Goal: Find specific page/section: Locate item on page

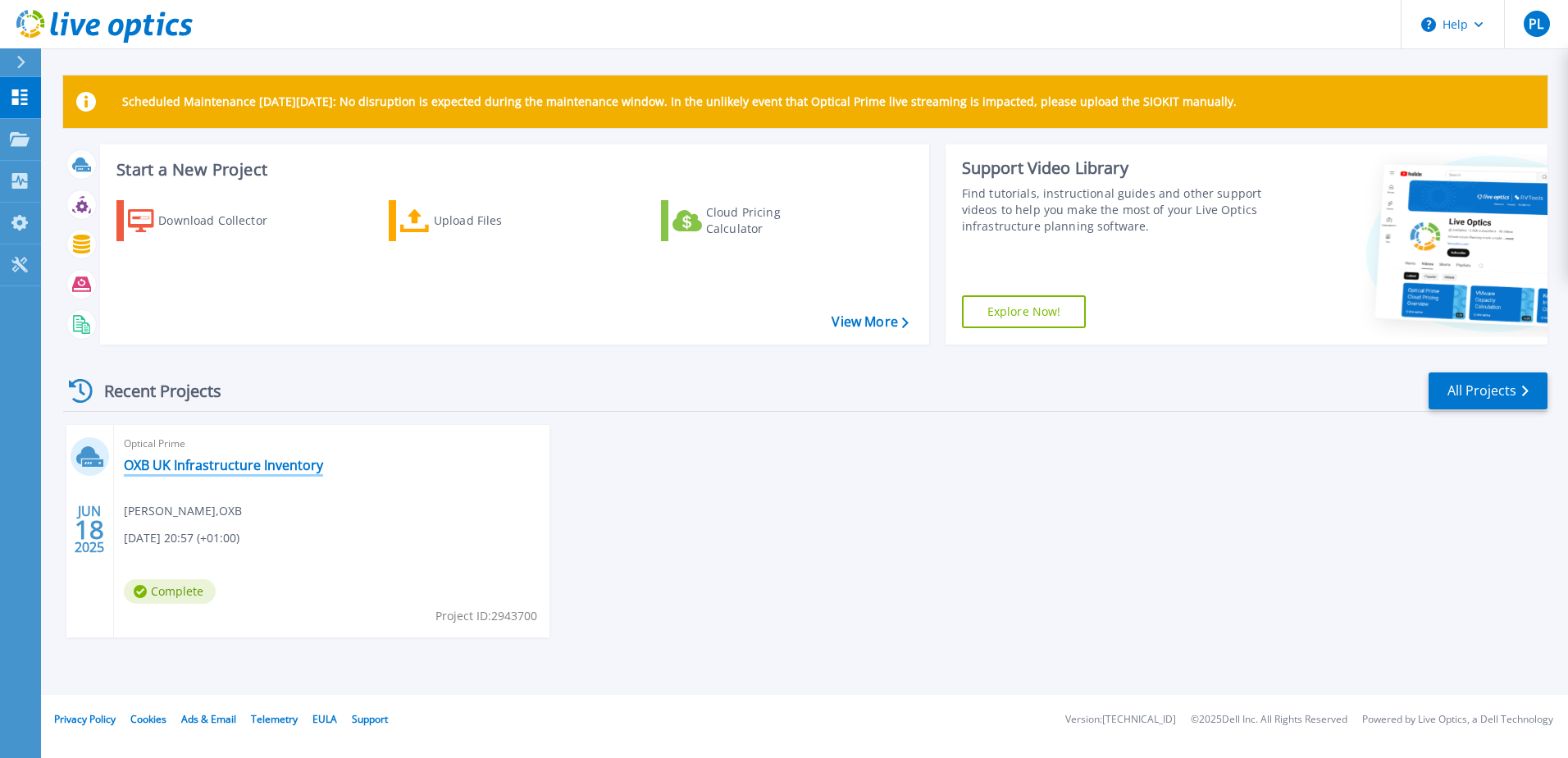
click at [220, 465] on link "OXB UK Infrastructure Inventory" at bounding box center [223, 465] width 199 height 17
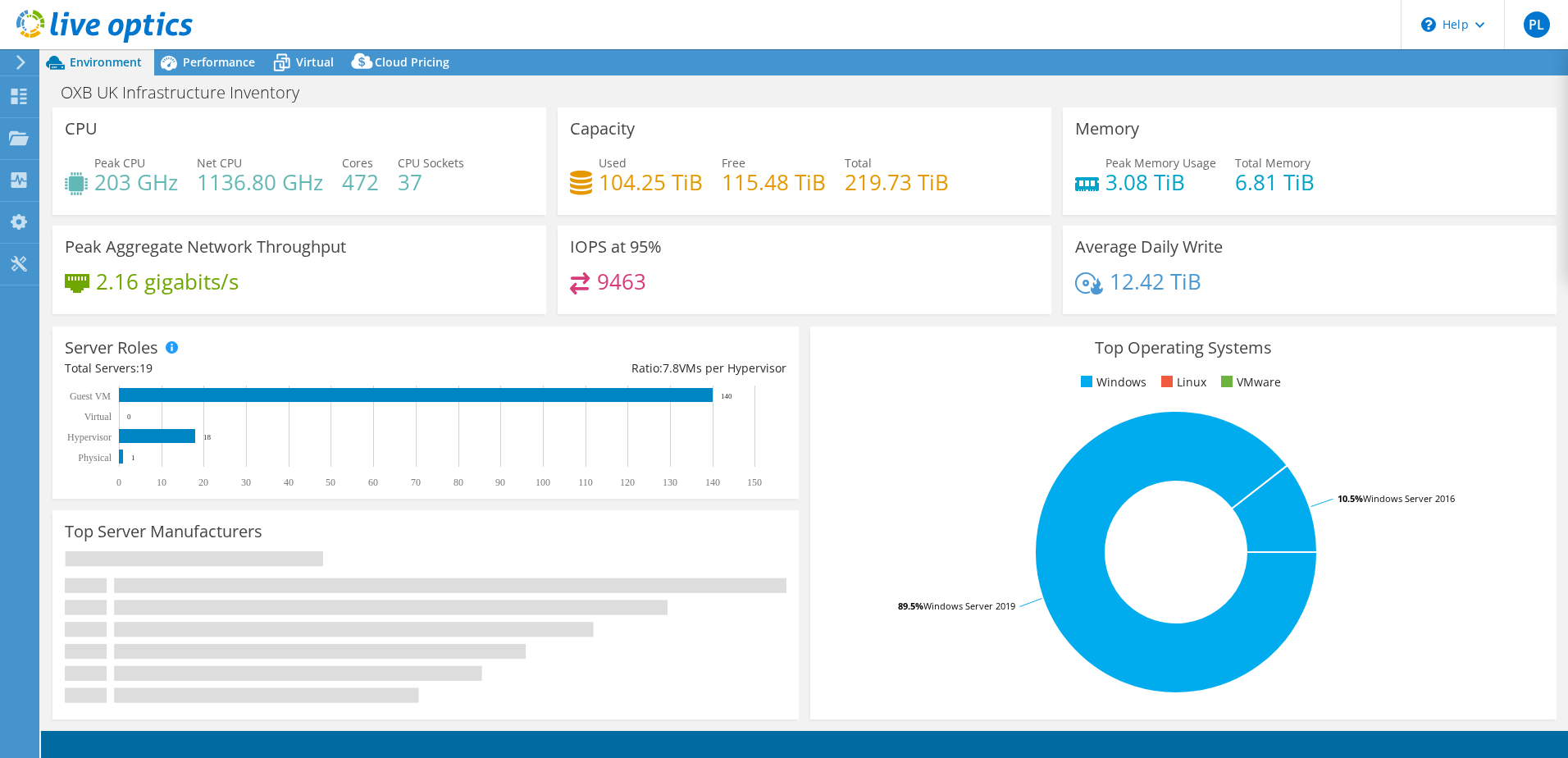
select select "USD"
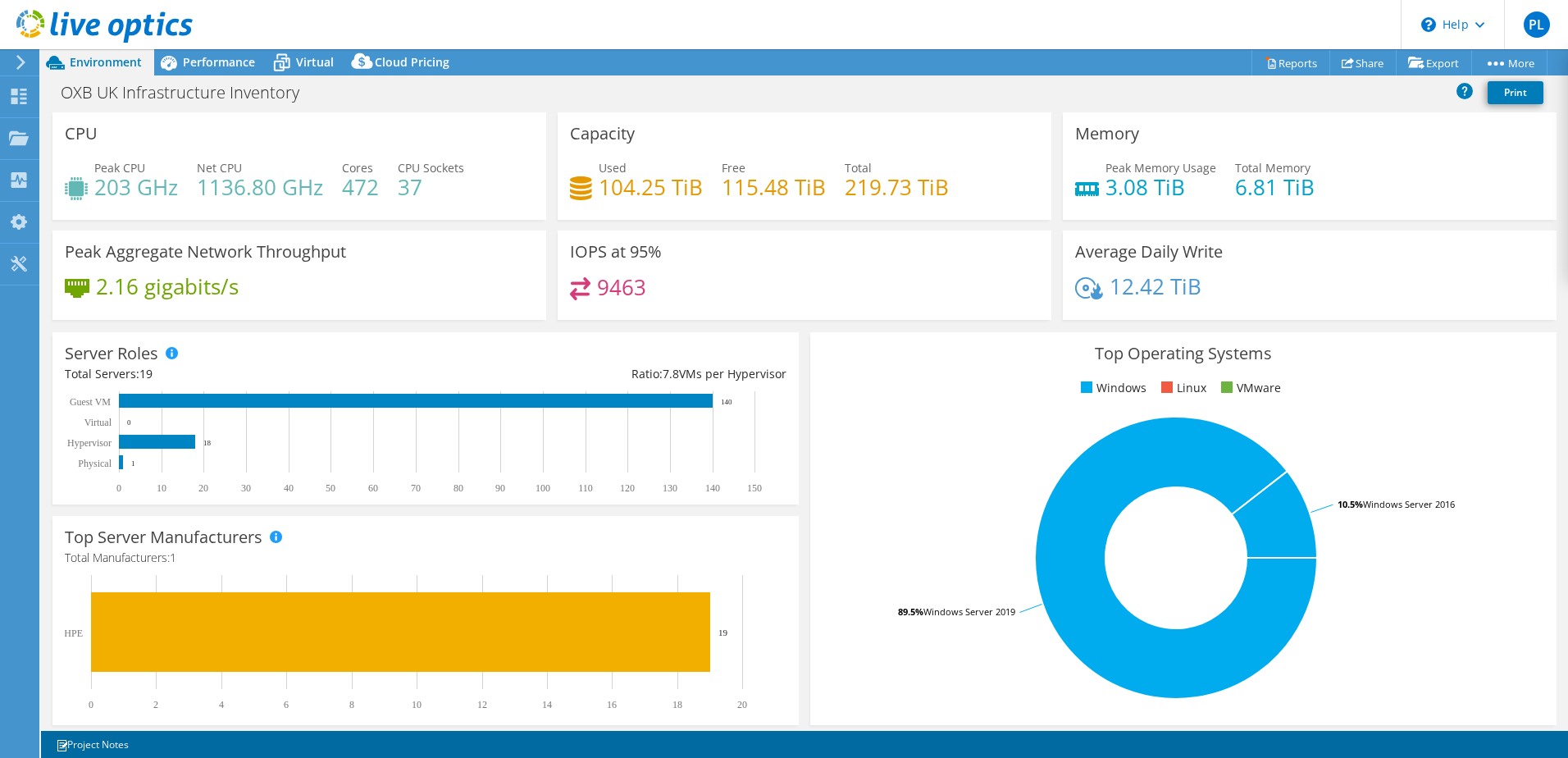
click at [211, 47] on header "PL End User [PERSON_NAME] [PERSON_NAME][EMAIL_ADDRESS][DOMAIN_NAME] OXB My Prof…" at bounding box center [784, 24] width 1568 height 50
click at [209, 58] on span "Performance" at bounding box center [219, 62] width 72 height 16
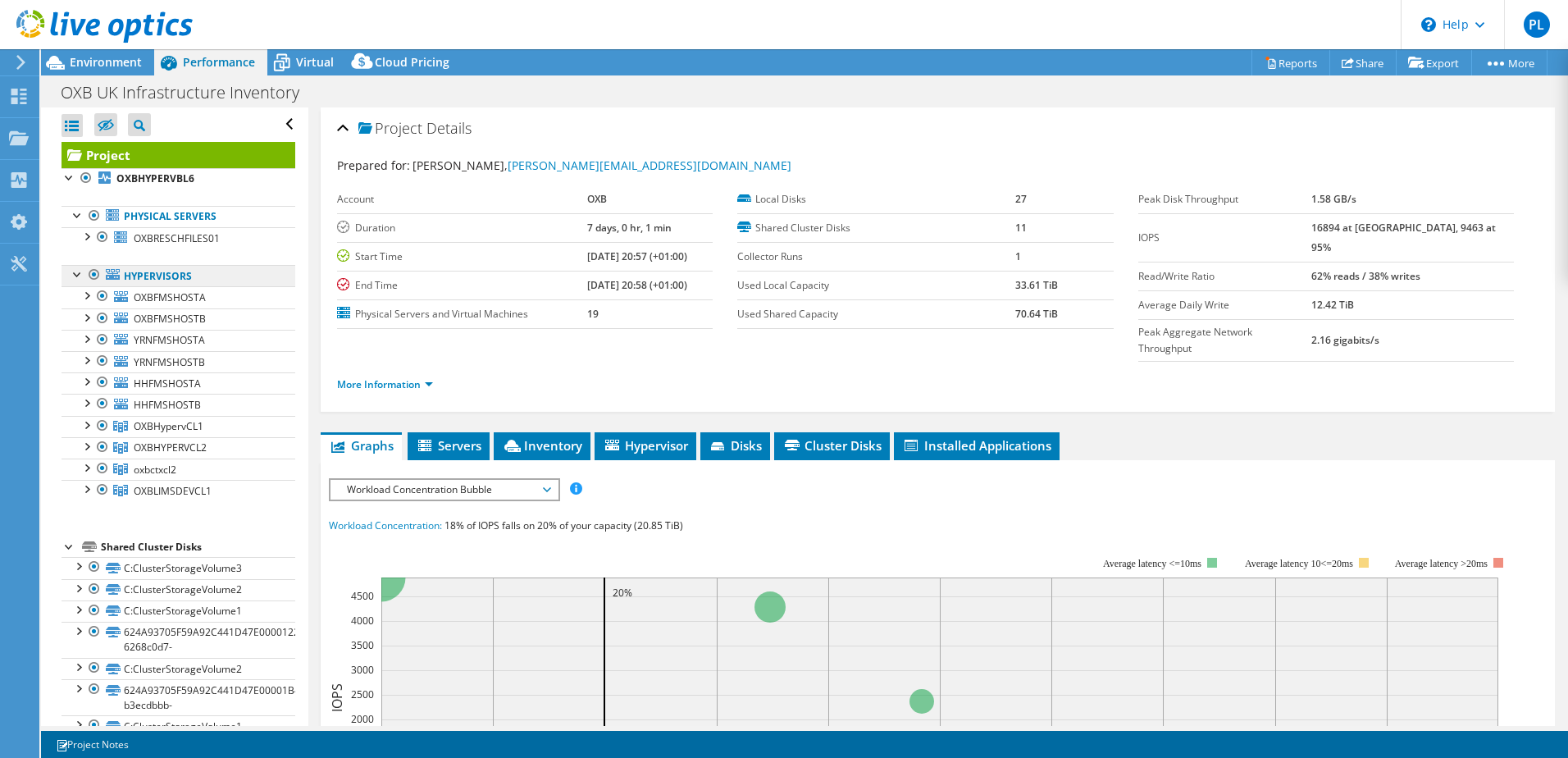
click at [157, 276] on link "Hypervisors" at bounding box center [178, 276] width 233 height 21
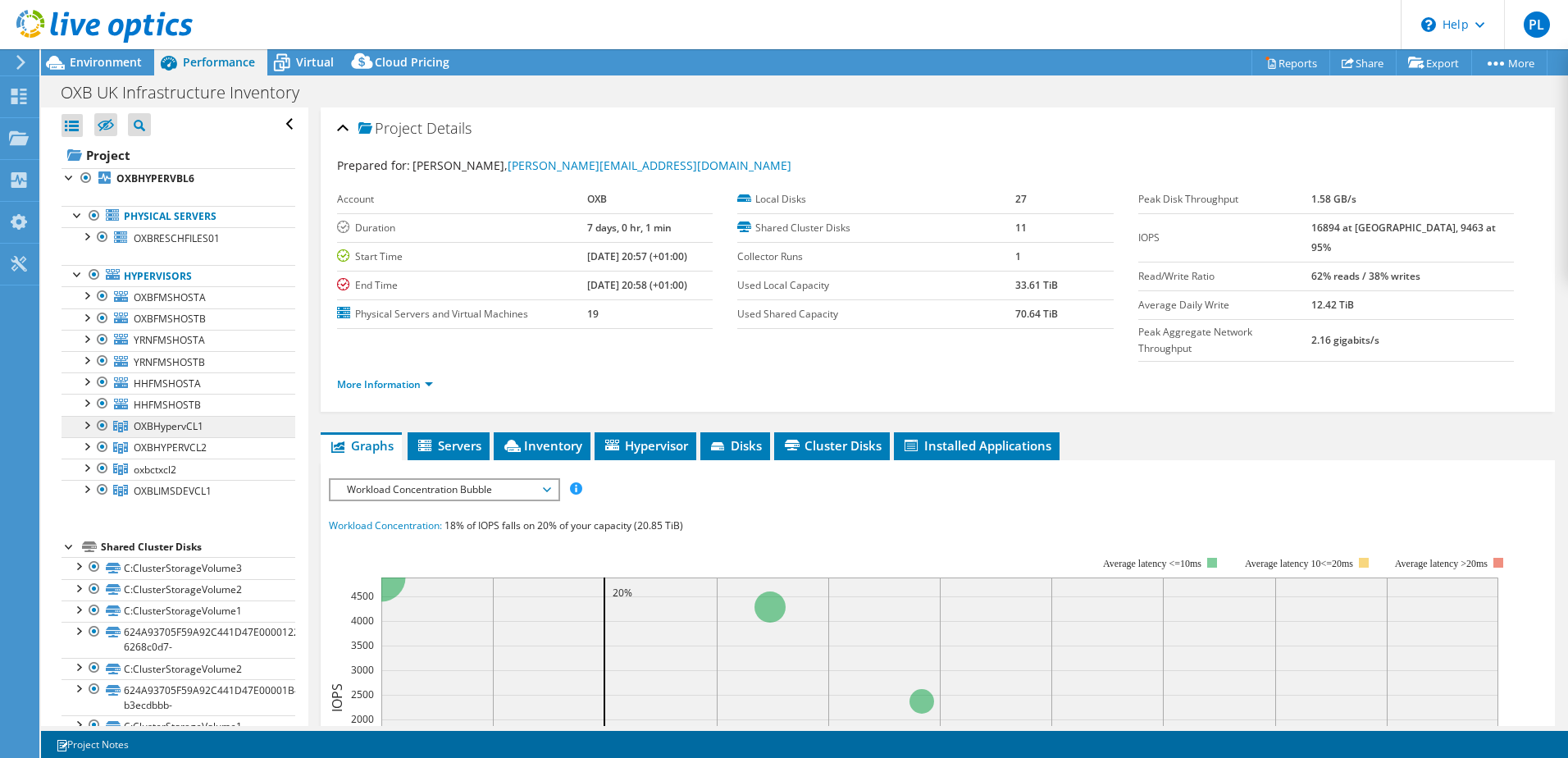
click at [166, 426] on span "OXBHypervCL1" at bounding box center [169, 426] width 70 height 14
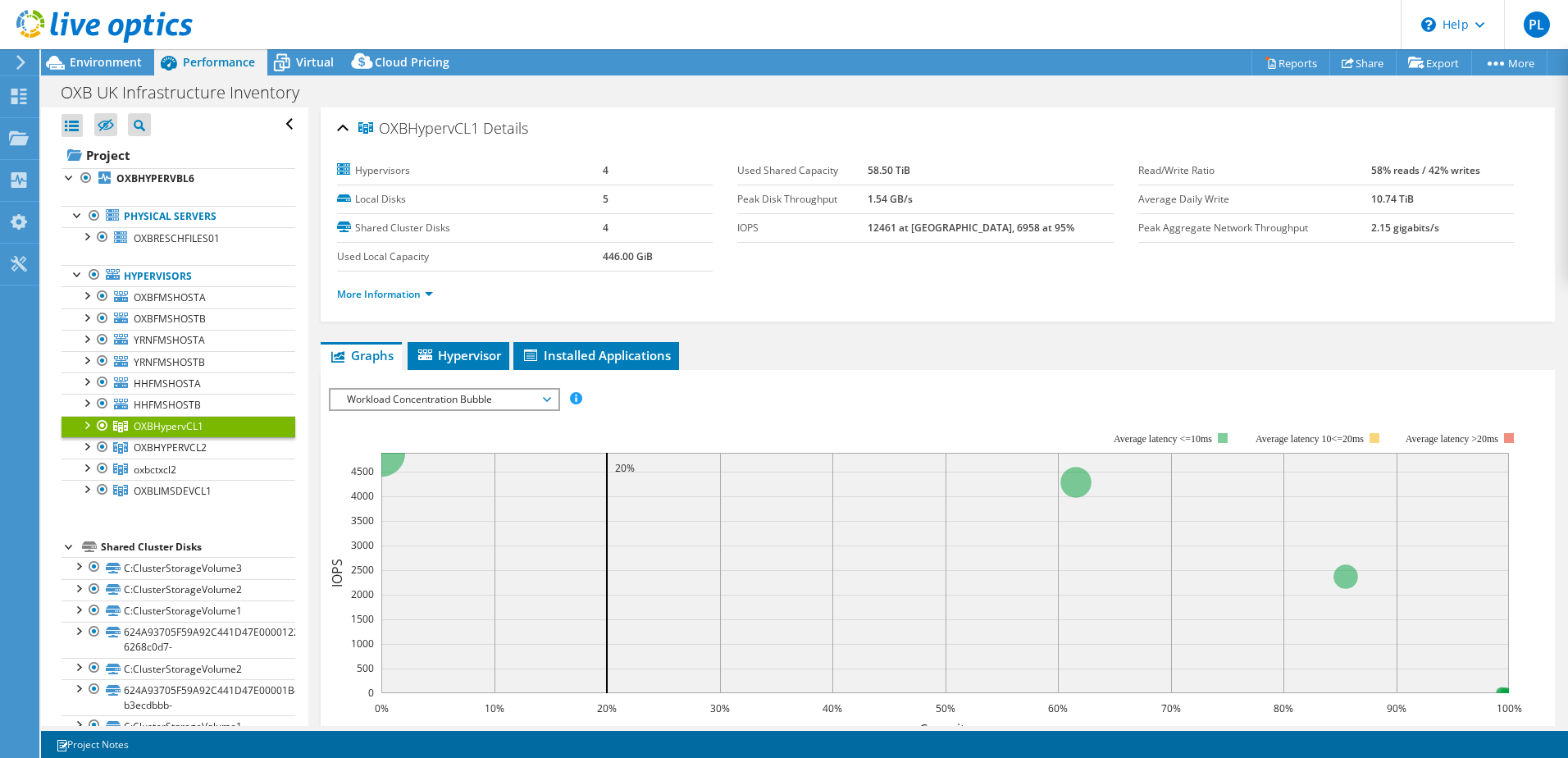
click at [84, 423] on div at bounding box center [86, 424] width 17 height 17
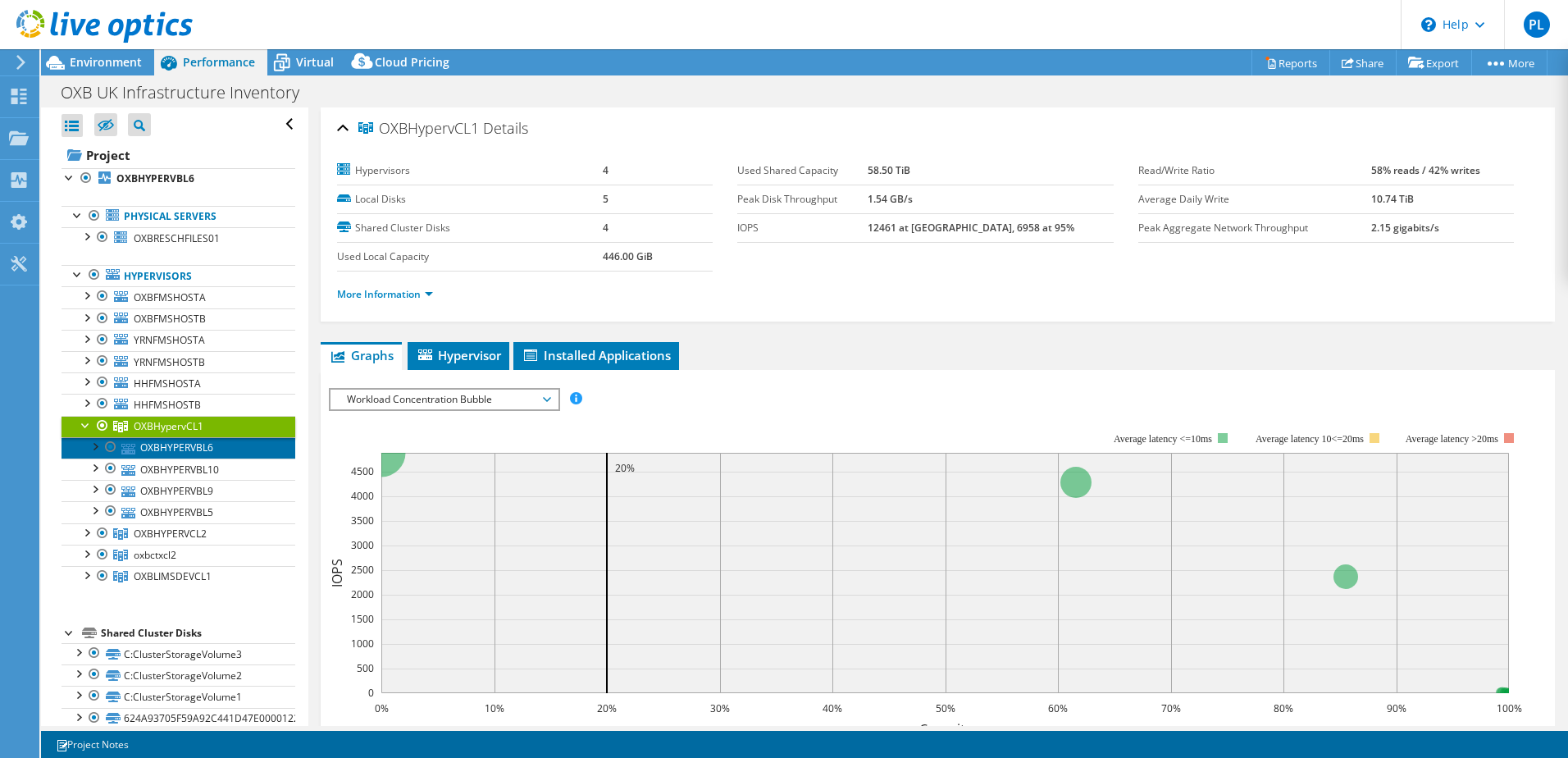
click at [184, 444] on link "OXBHYPERVBL6" at bounding box center [178, 448] width 233 height 21
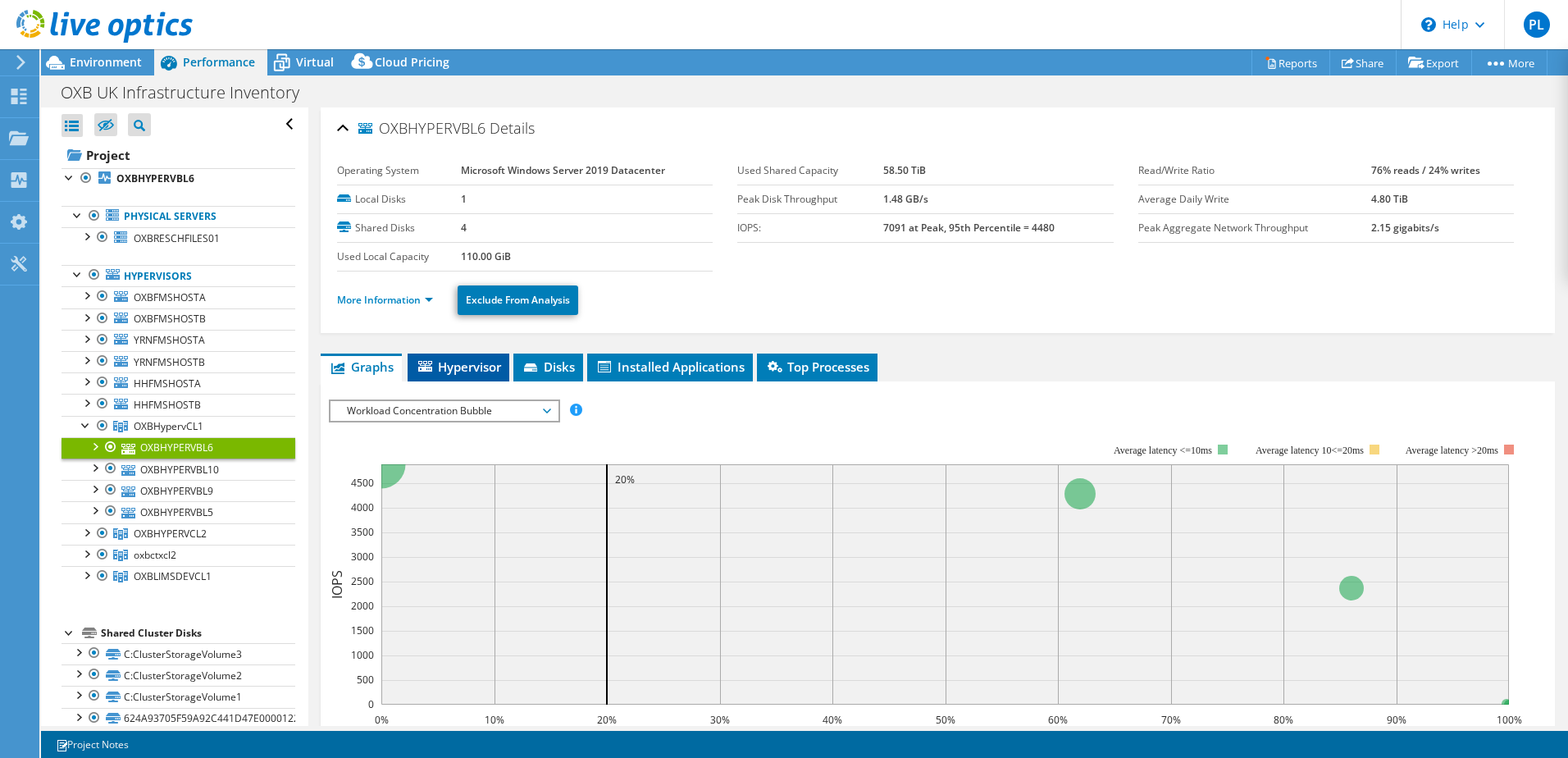
click at [482, 366] on span "Hypervisor" at bounding box center [459, 366] width 86 height 17
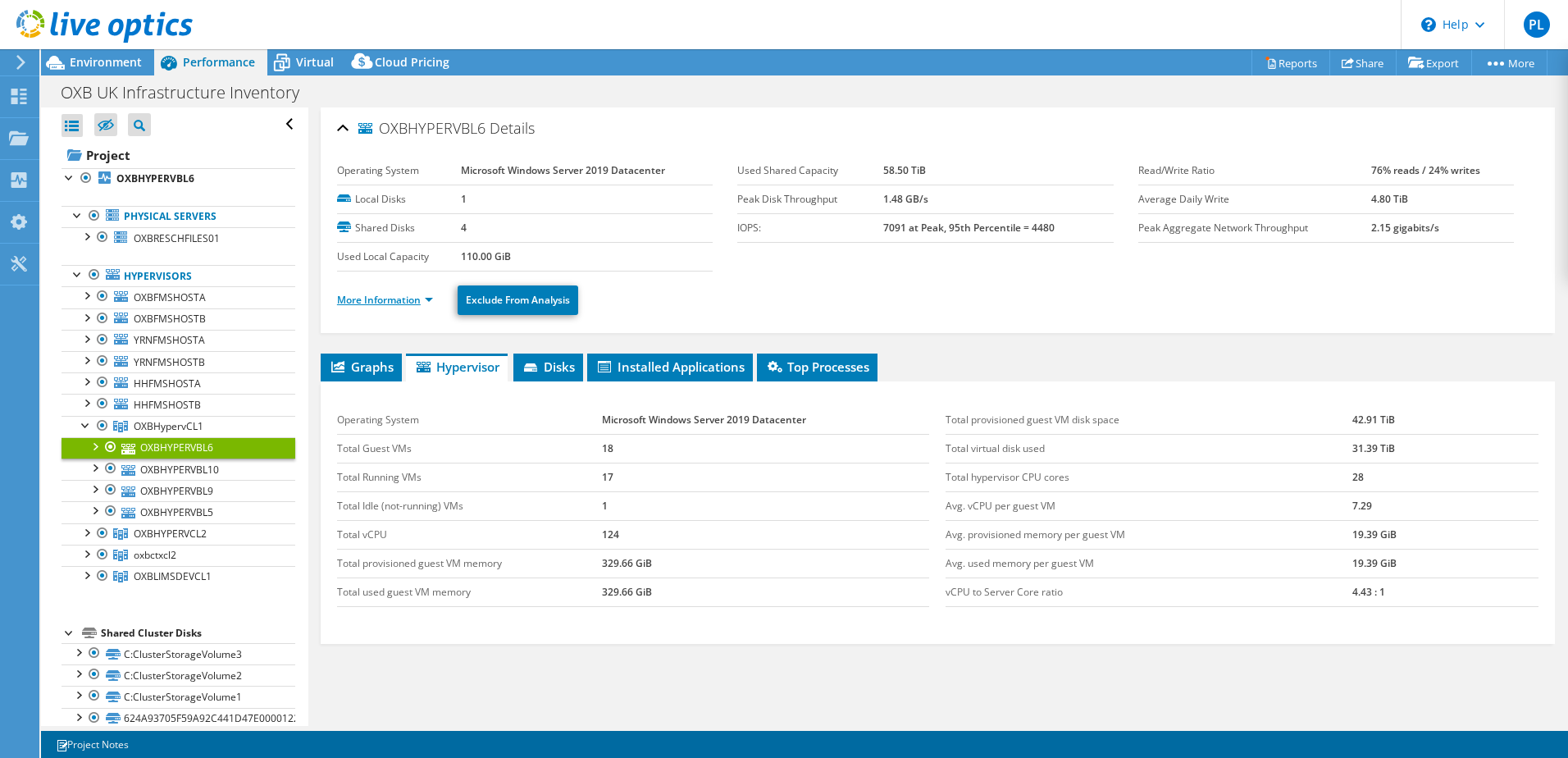
click at [421, 297] on link "More Information" at bounding box center [385, 299] width 96 height 14
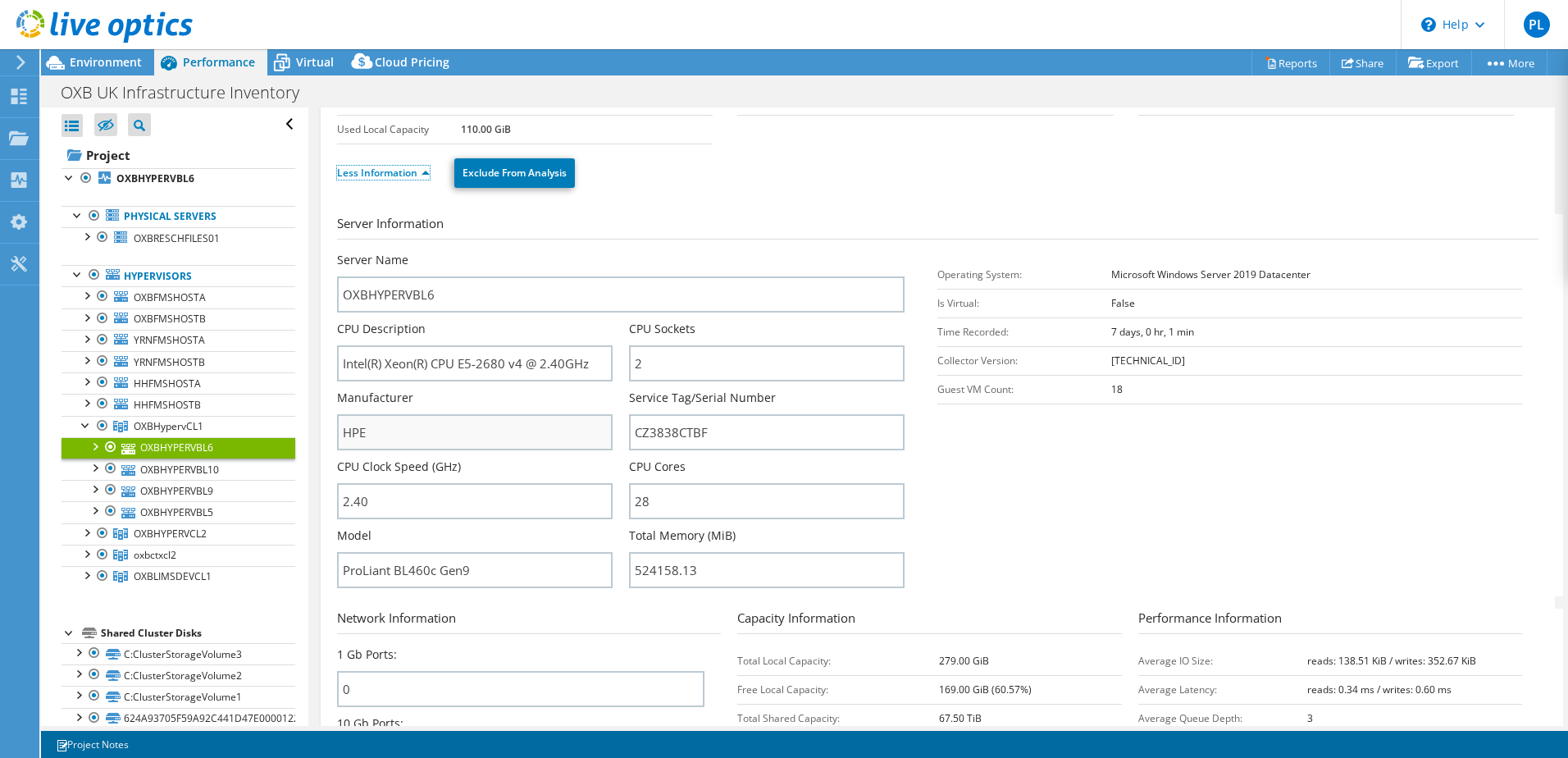
scroll to position [164, 0]
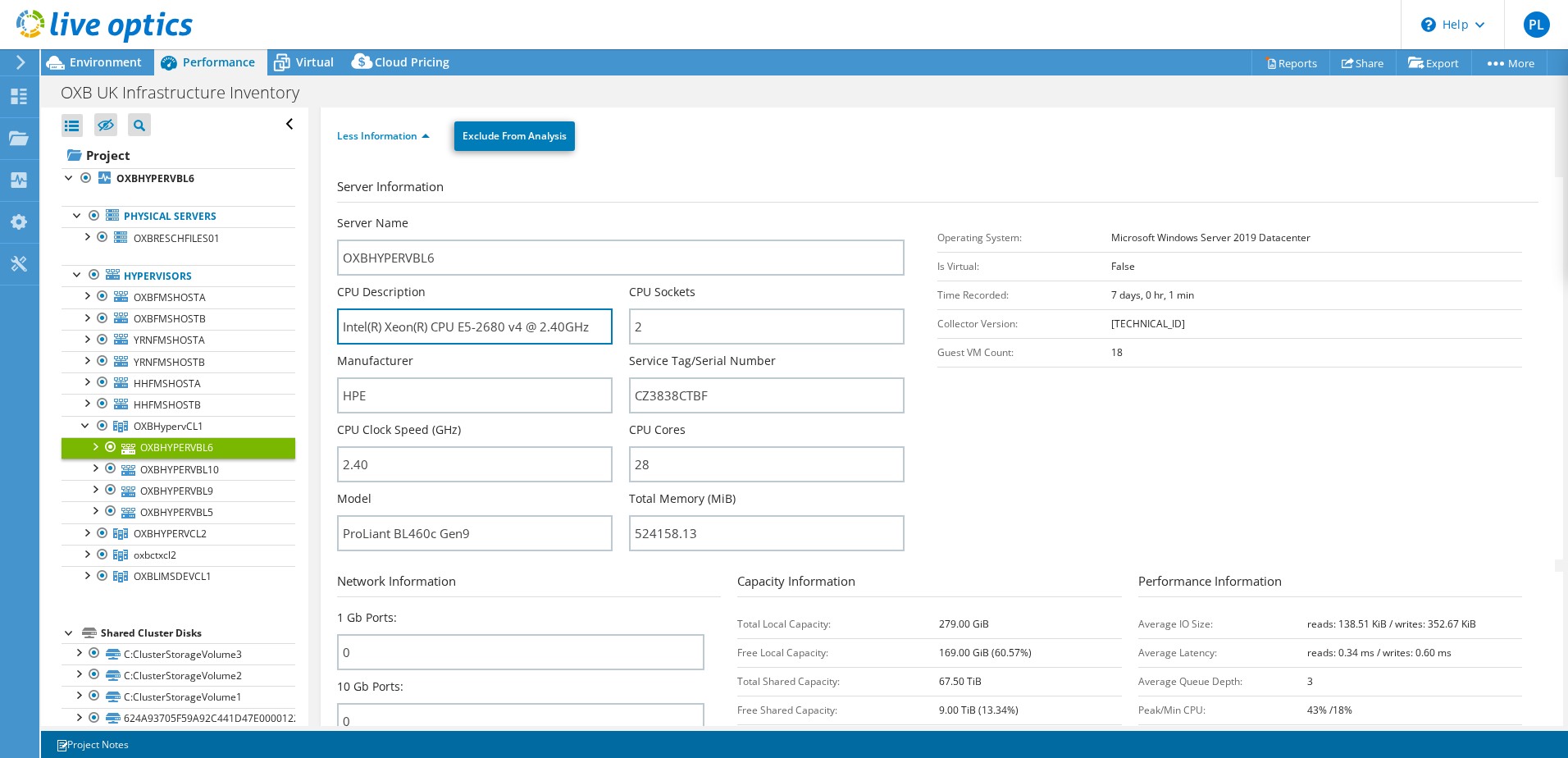
drag, startPoint x: 590, startPoint y: 328, endPoint x: 312, endPoint y: 313, distance: 278.4
click at [312, 313] on div "OXBHYPERVBL6 Details Operating System Microsoft Windows Server 2019 Datacenter …" at bounding box center [937, 658] width 1259 height 1429
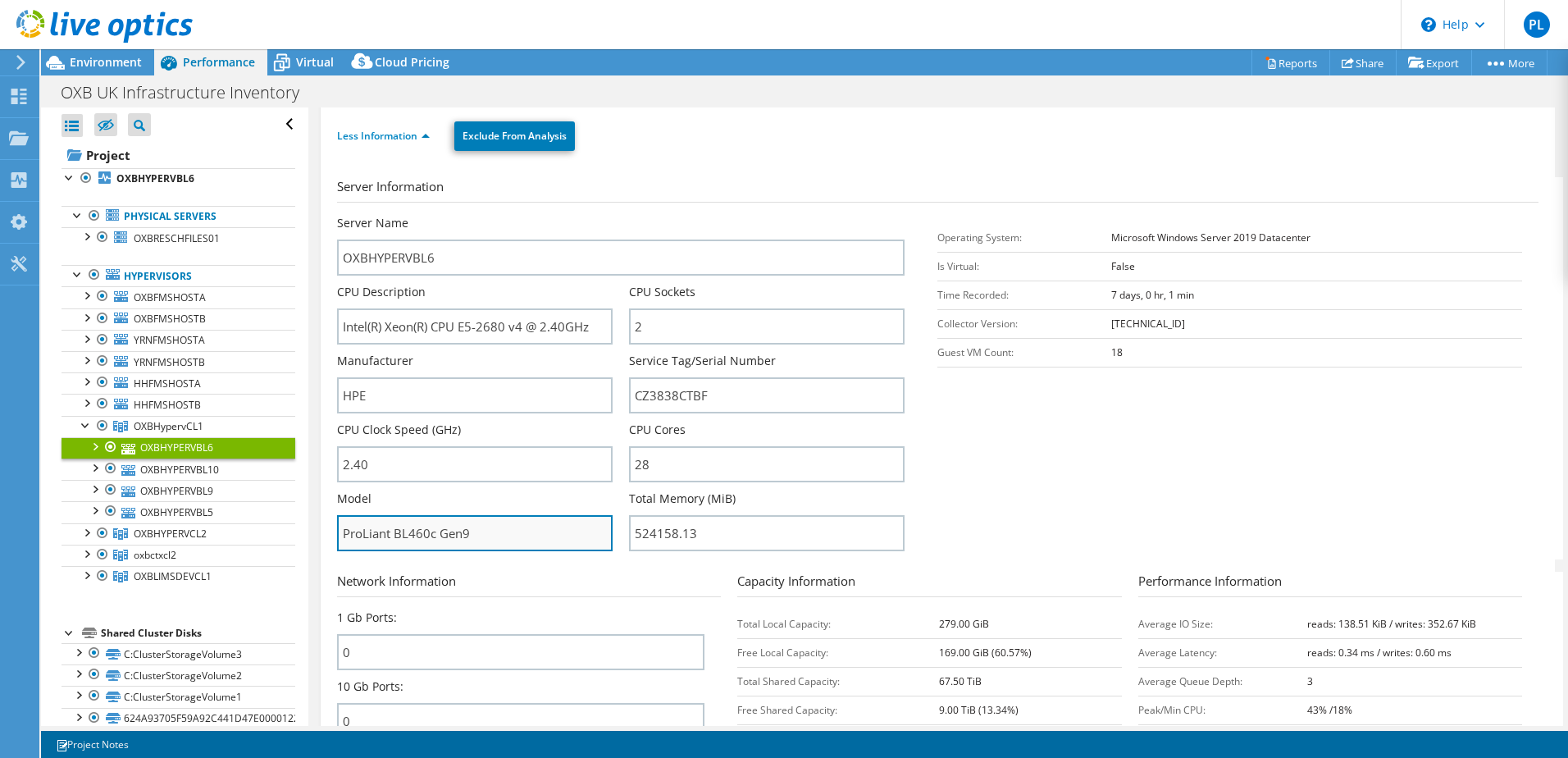
drag, startPoint x: 503, startPoint y: 533, endPoint x: 343, endPoint y: 531, distance: 160.0
click at [343, 531] on input "ProLiant BL460c Gen9" at bounding box center [475, 533] width 276 height 36
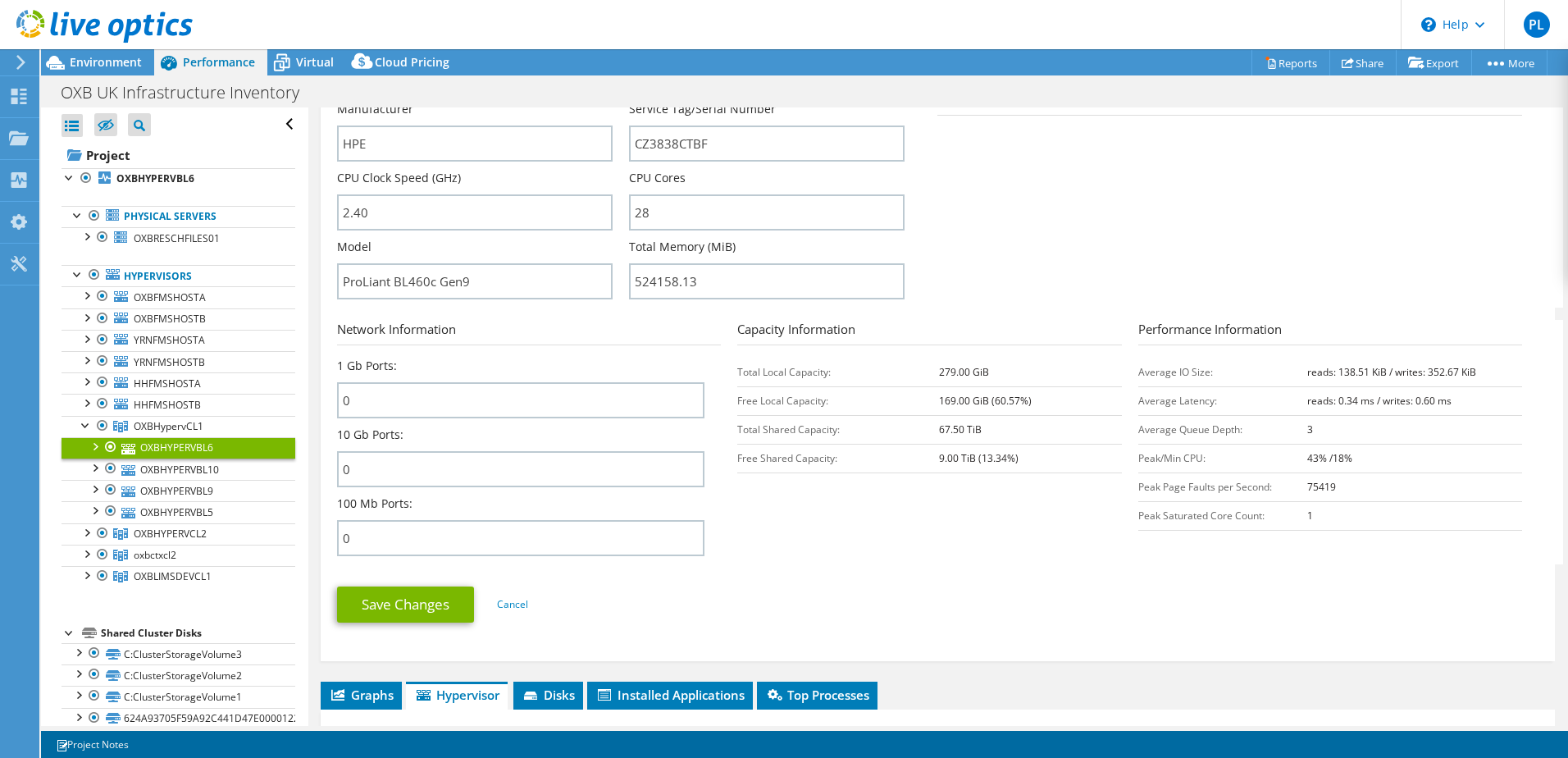
scroll to position [400, 0]
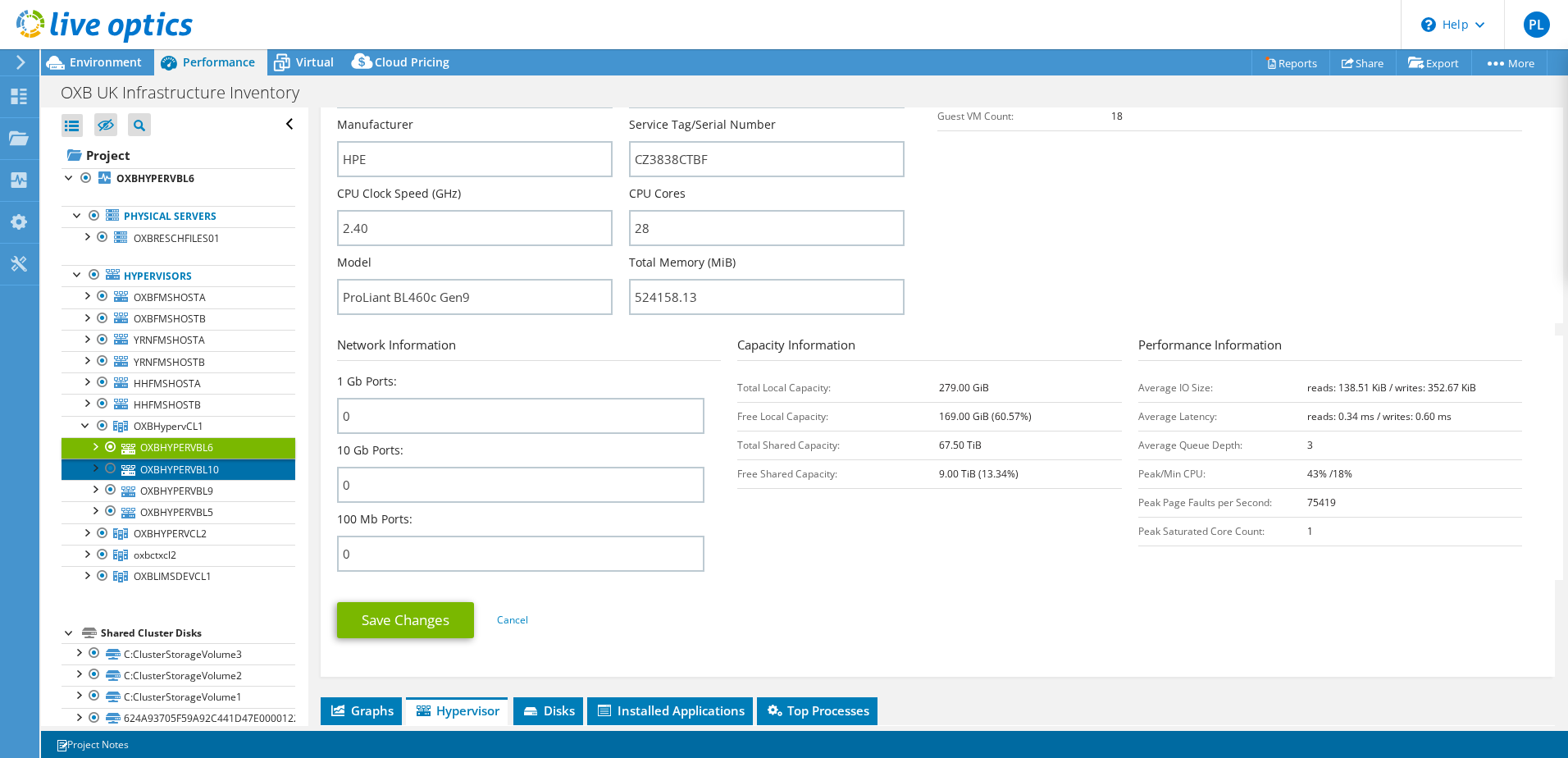
drag, startPoint x: 155, startPoint y: 461, endPoint x: 136, endPoint y: 465, distance: 19.4
click at [155, 461] on link "OXBHYPERVBL10" at bounding box center [178, 469] width 233 height 21
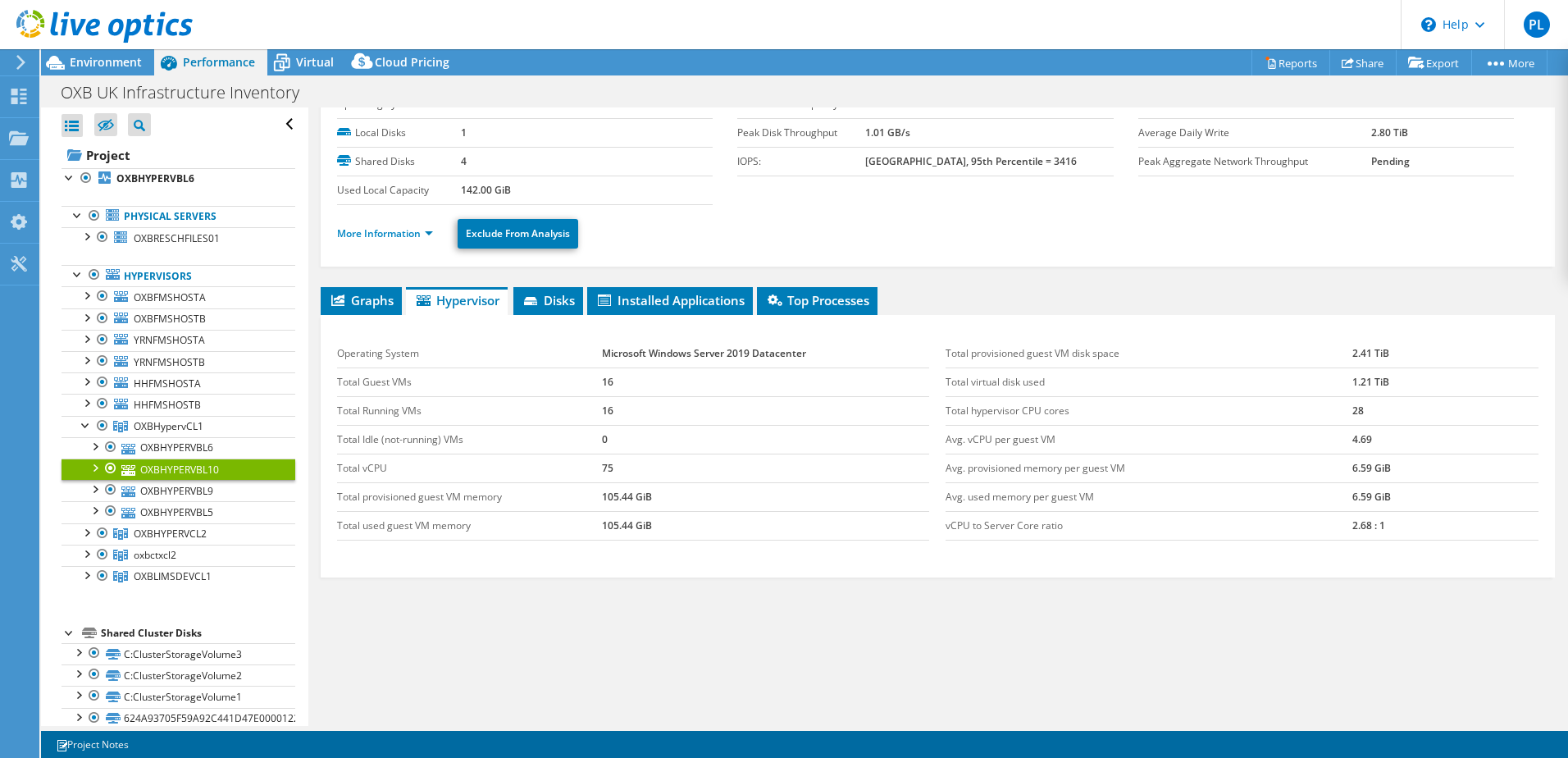
scroll to position [66, 0]
click at [419, 230] on link "More Information" at bounding box center [385, 233] width 96 height 14
